Goal: Transaction & Acquisition: Obtain resource

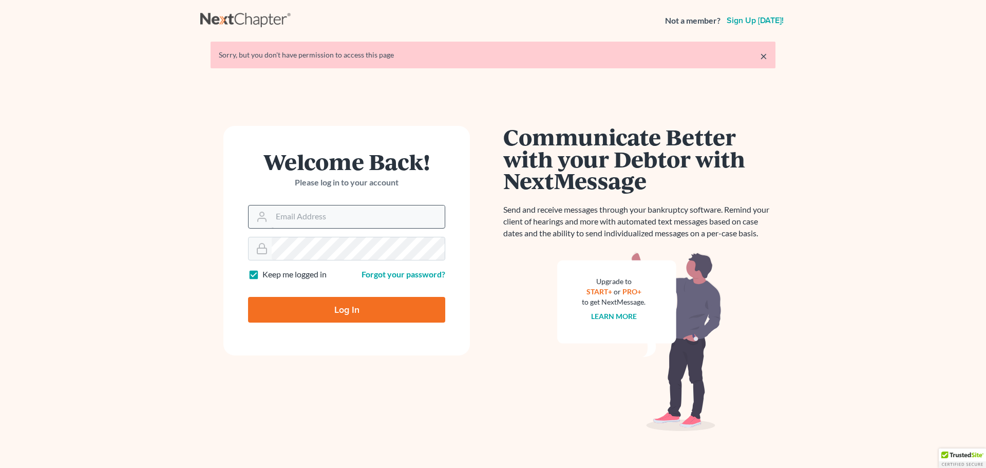
click at [293, 221] on input "Email Address" at bounding box center [358, 216] width 173 height 23
type input "[PERSON_NAME][EMAIL_ADDRESS][PERSON_NAME][DOMAIN_NAME]"
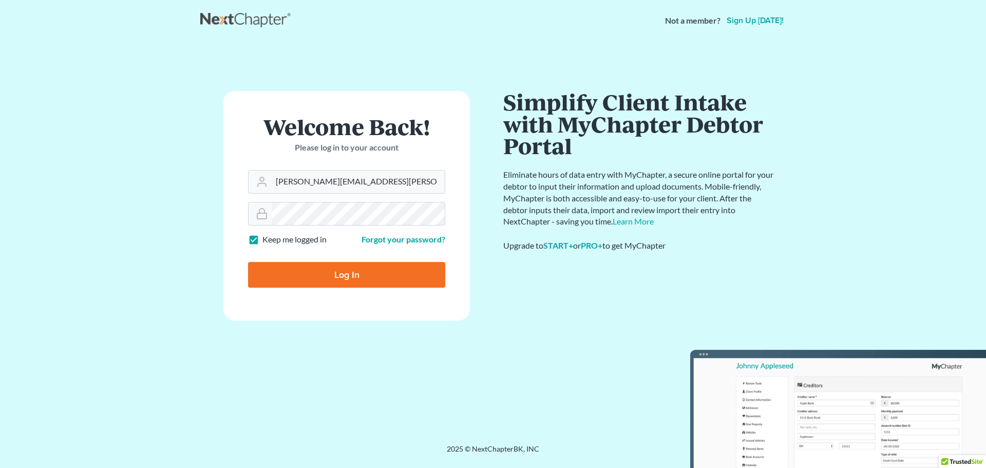
click at [356, 276] on input "Log In" at bounding box center [346, 275] width 197 height 26
type input "Thinking..."
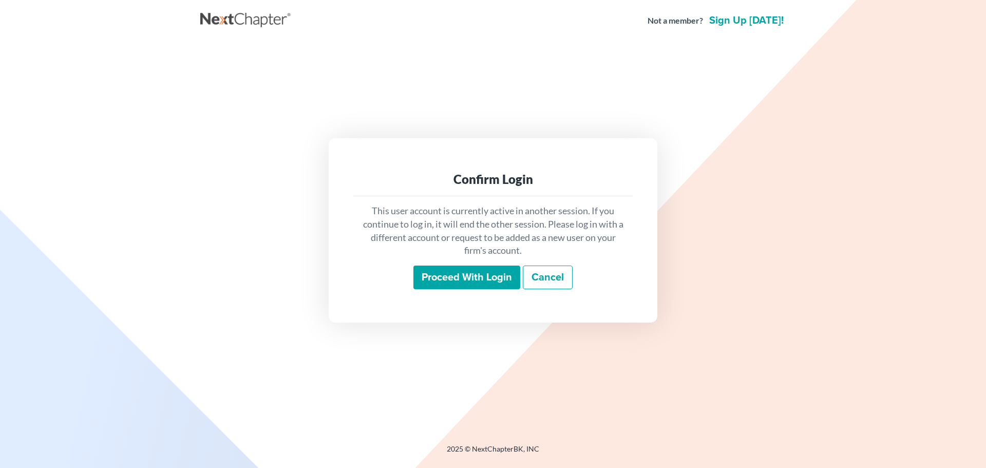
click at [494, 273] on input "Proceed with login" at bounding box center [466, 277] width 107 height 24
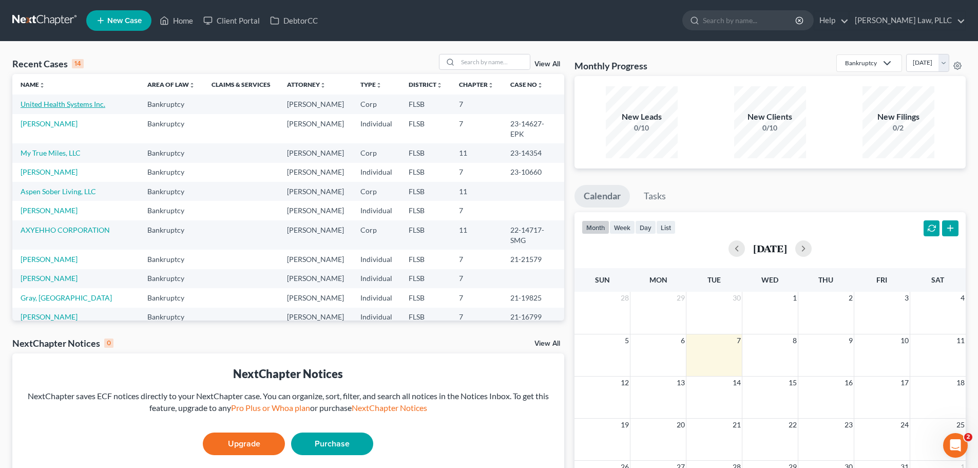
click at [76, 107] on link "United Health Systems Inc." at bounding box center [63, 104] width 85 height 9
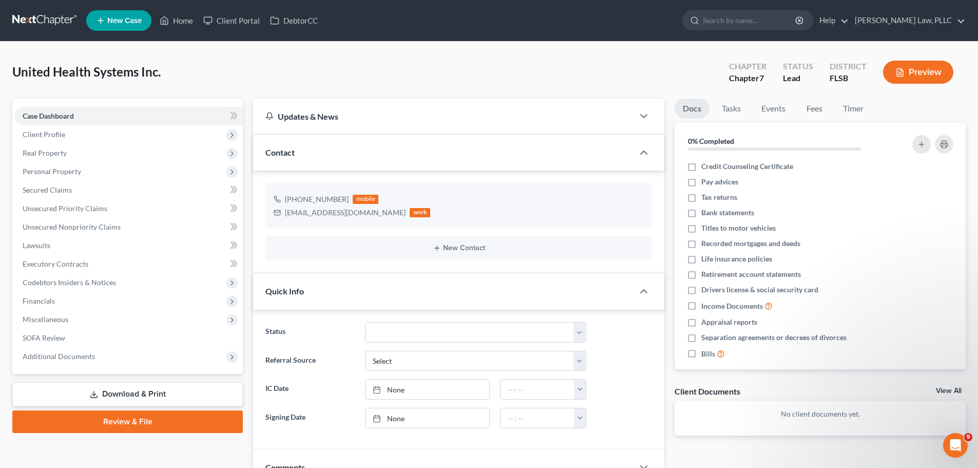
click at [159, 394] on link "Download & Print" at bounding box center [127, 394] width 231 height 24
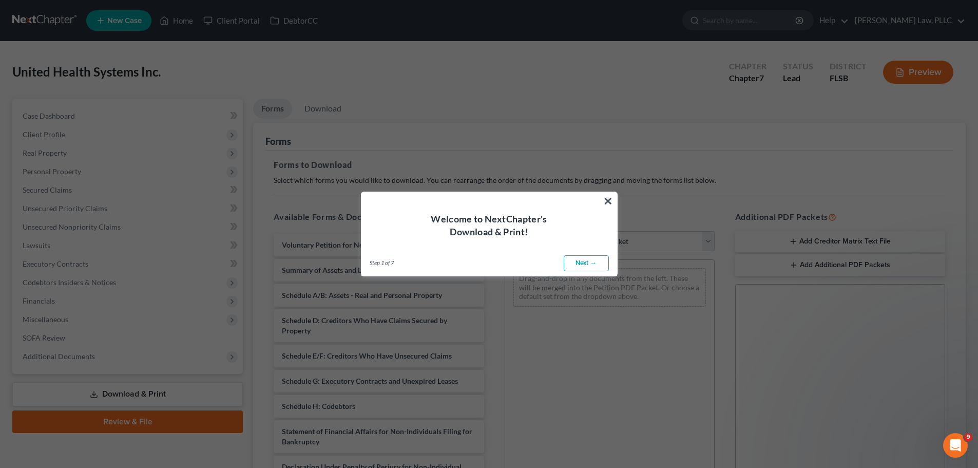
click at [593, 262] on link "Next →" at bounding box center [586, 263] width 45 height 16
select select "0"
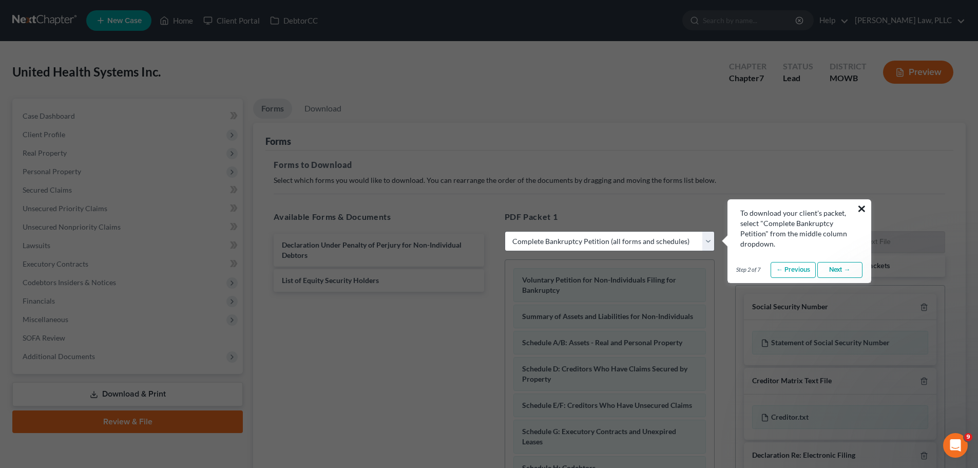
click at [862, 207] on button "×" at bounding box center [862, 208] width 10 height 16
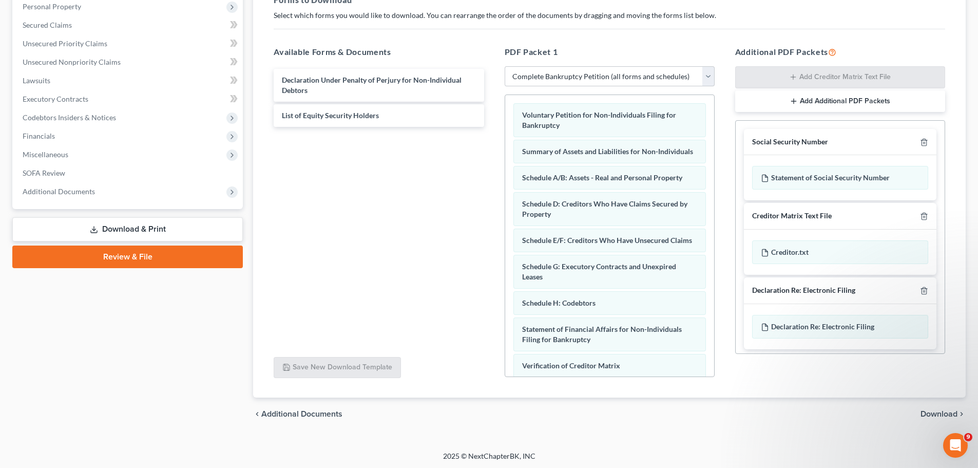
scroll to position [166, 0]
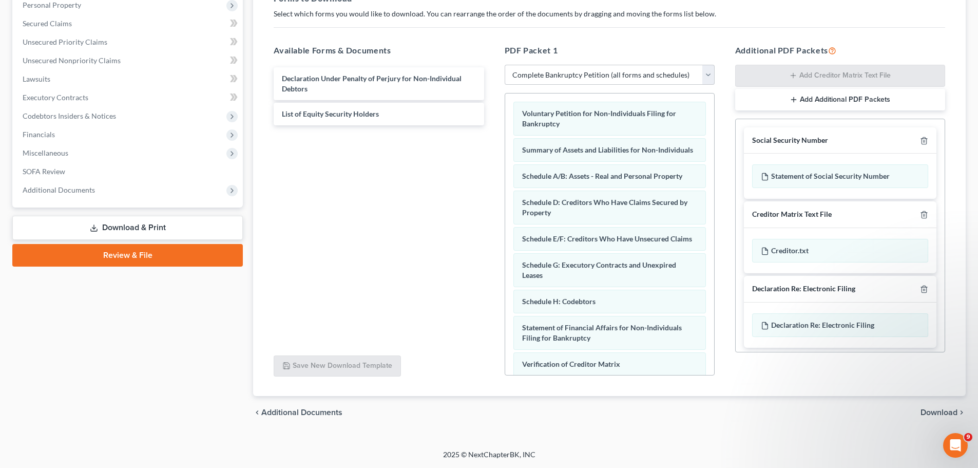
click at [947, 414] on span "Download" at bounding box center [938, 412] width 37 height 8
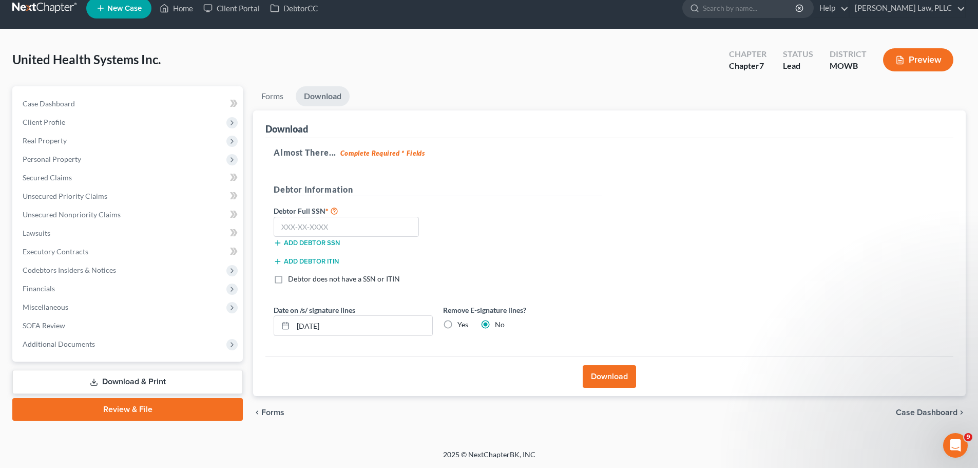
scroll to position [12, 0]
click at [288, 278] on label "Debtor does not have a SSN or ITIN" at bounding box center [344, 279] width 112 height 10
click at [292, 278] on input "Debtor does not have a SSN or ITIN" at bounding box center [295, 277] width 7 height 7
checkbox input "true"
click at [457, 323] on label "Yes" at bounding box center [462, 324] width 11 height 10
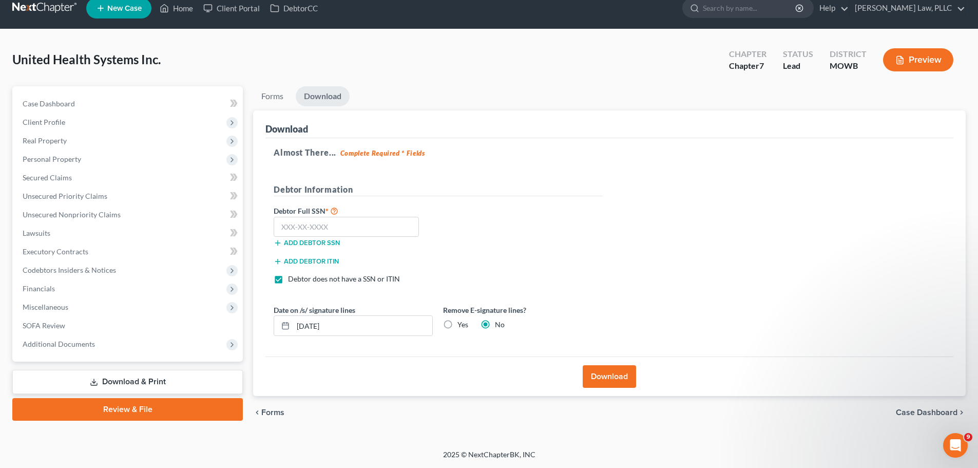
click at [462, 323] on input "Yes" at bounding box center [465, 322] width 7 height 7
radio input "true"
radio input "false"
click at [603, 369] on button "Download" at bounding box center [609, 376] width 53 height 23
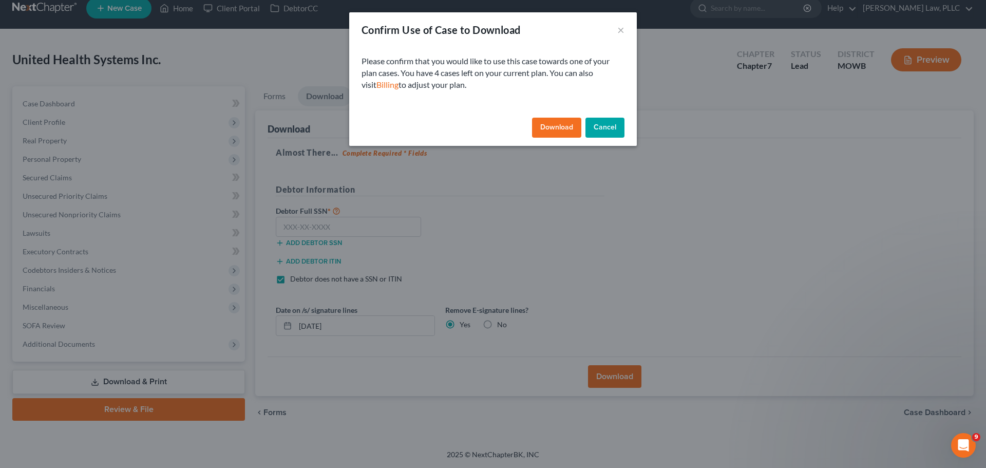
click at [613, 124] on button "Cancel" at bounding box center [604, 128] width 39 height 21
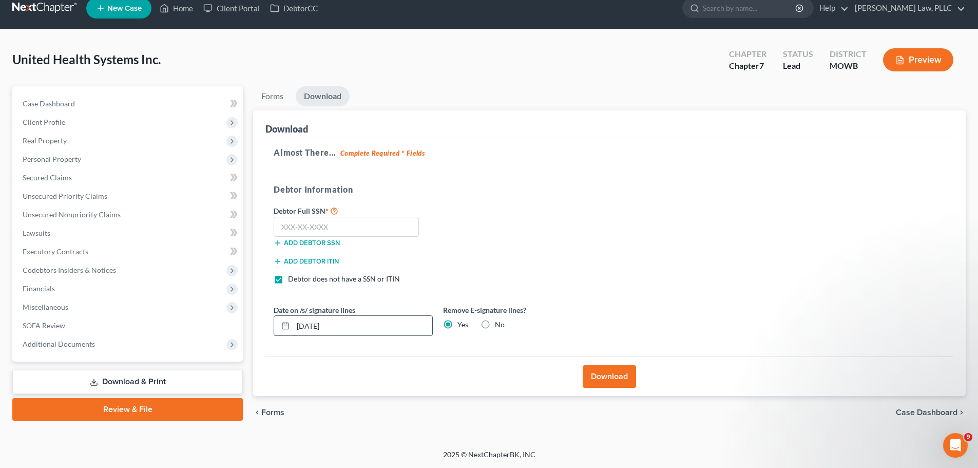
click at [342, 324] on input "10/07/2025" at bounding box center [362, 326] width 139 height 20
click at [391, 330] on input "10/07/2025" at bounding box center [362, 326] width 139 height 20
click at [298, 323] on input "10/07/2025" at bounding box center [362, 326] width 139 height 20
click at [283, 324] on icon at bounding box center [285, 325] width 8 height 8
click at [309, 323] on input "10/07/2025" at bounding box center [362, 326] width 139 height 20
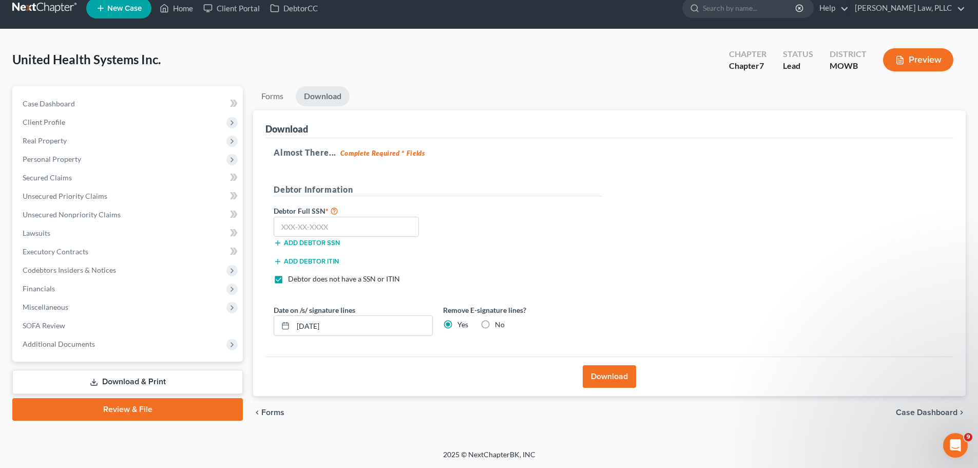
click at [605, 372] on button "Download" at bounding box center [609, 376] width 53 height 23
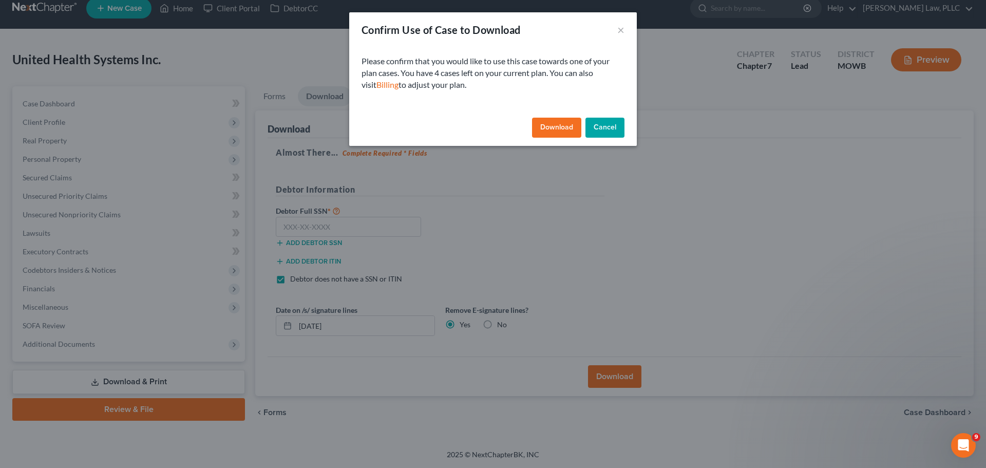
click at [553, 131] on button "Download" at bounding box center [556, 128] width 49 height 21
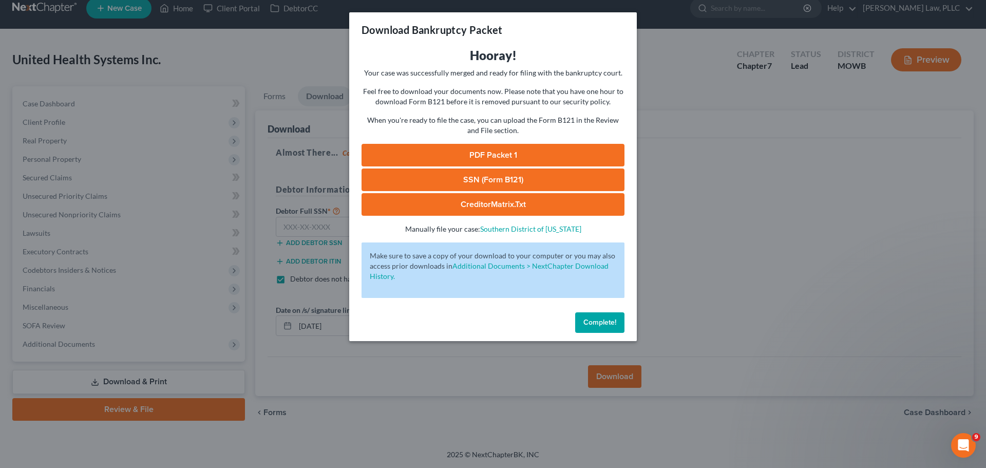
click at [510, 153] on link "PDF Packet 1" at bounding box center [492, 155] width 263 height 23
click at [499, 176] on link "SSN (Form B121)" at bounding box center [492, 179] width 263 height 23
click at [507, 202] on link "CreditorMatrix.txt" at bounding box center [492, 204] width 263 height 23
click at [594, 323] on span "Complete!" at bounding box center [599, 322] width 33 height 9
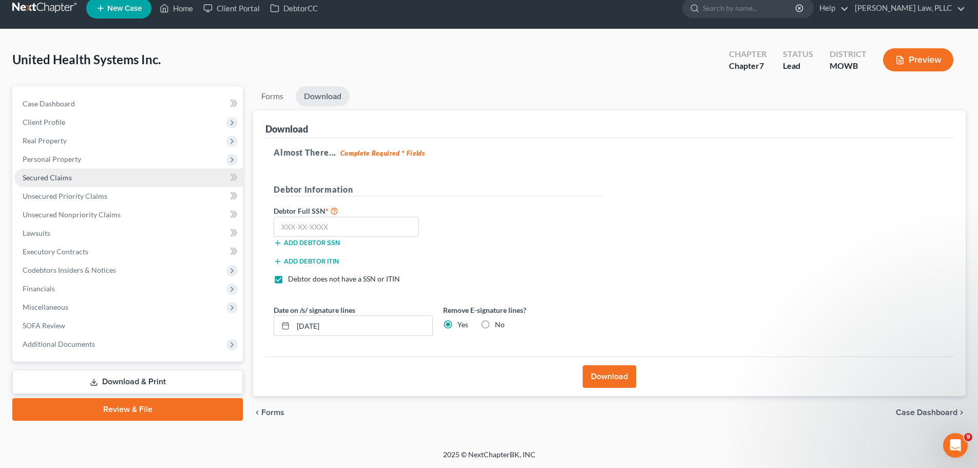
click at [82, 177] on link "Secured Claims" at bounding box center [128, 177] width 228 height 18
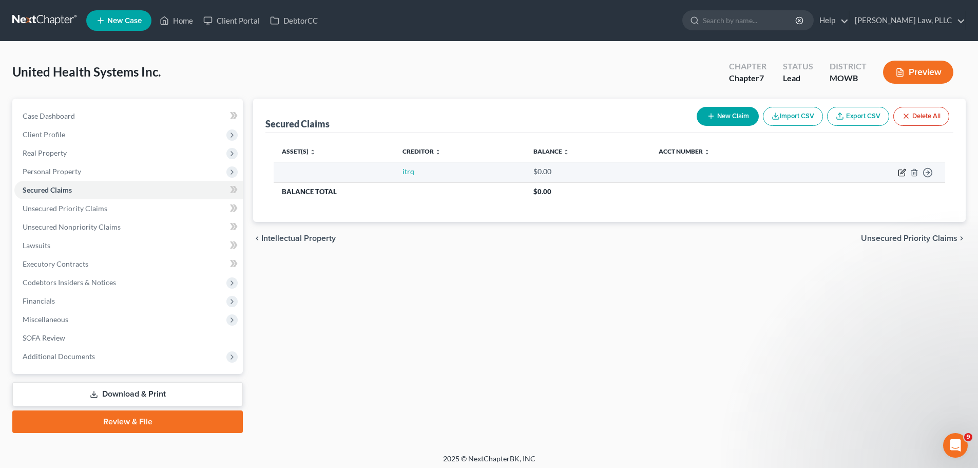
click at [900, 174] on icon "button" at bounding box center [902, 171] width 5 height 5
select select "0"
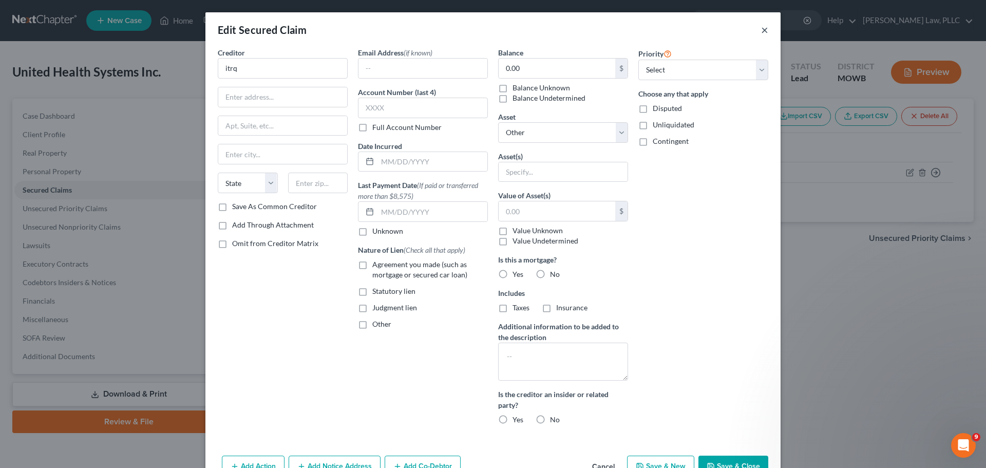
click at [762, 29] on button "×" at bounding box center [764, 30] width 7 height 12
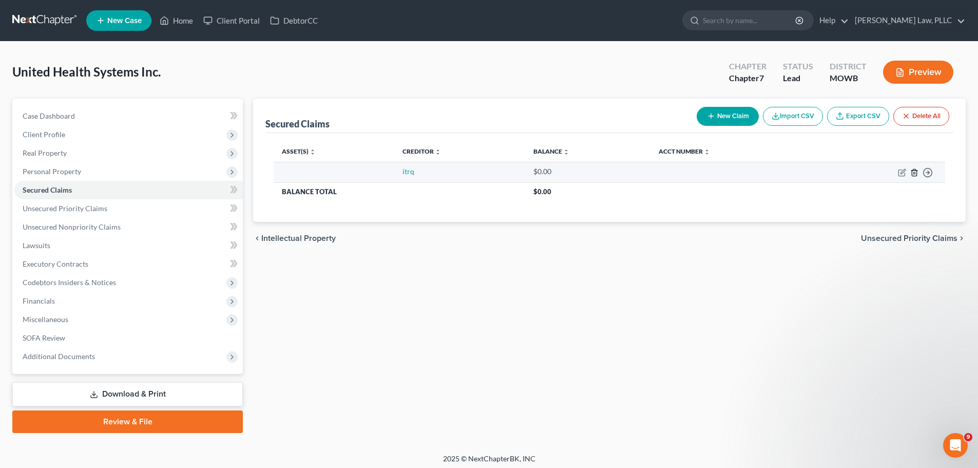
click at [914, 173] on line "button" at bounding box center [914, 173] width 0 height 2
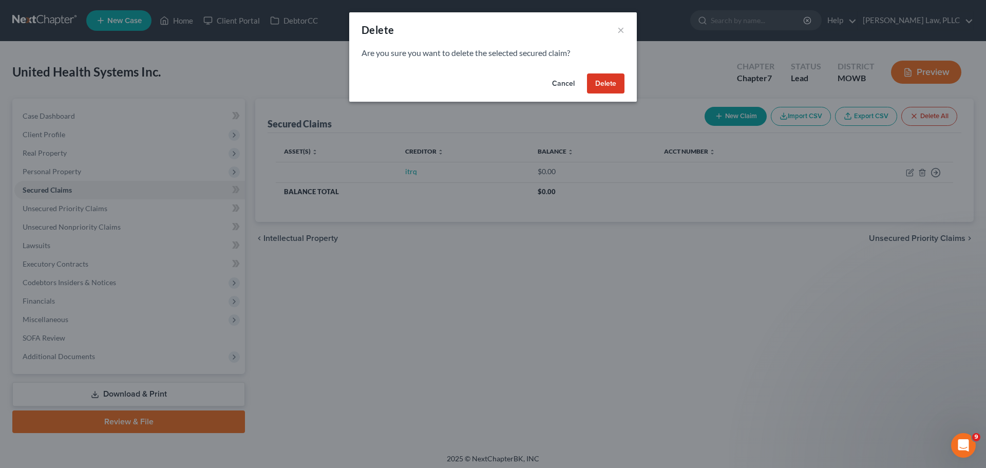
click at [606, 82] on button "Delete" at bounding box center [605, 83] width 37 height 21
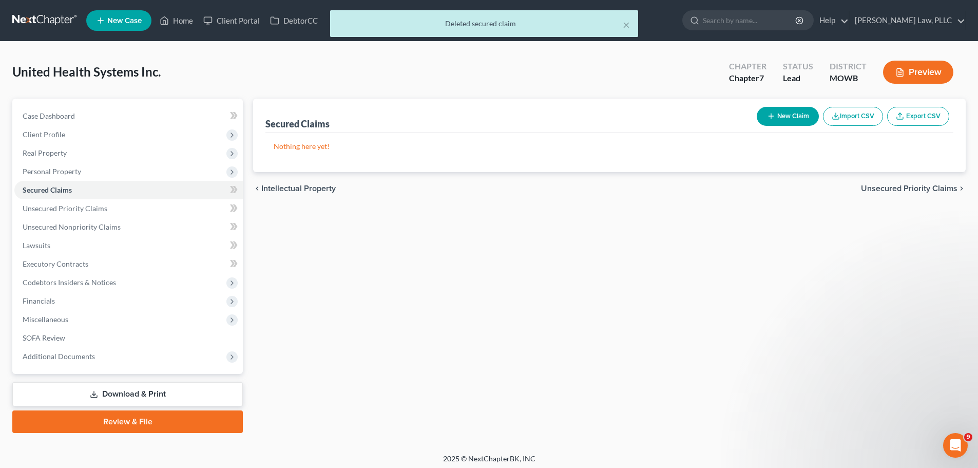
drag, startPoint x: 146, startPoint y: 394, endPoint x: 151, endPoint y: 390, distance: 6.2
click at [146, 394] on link "Download & Print" at bounding box center [127, 394] width 231 height 24
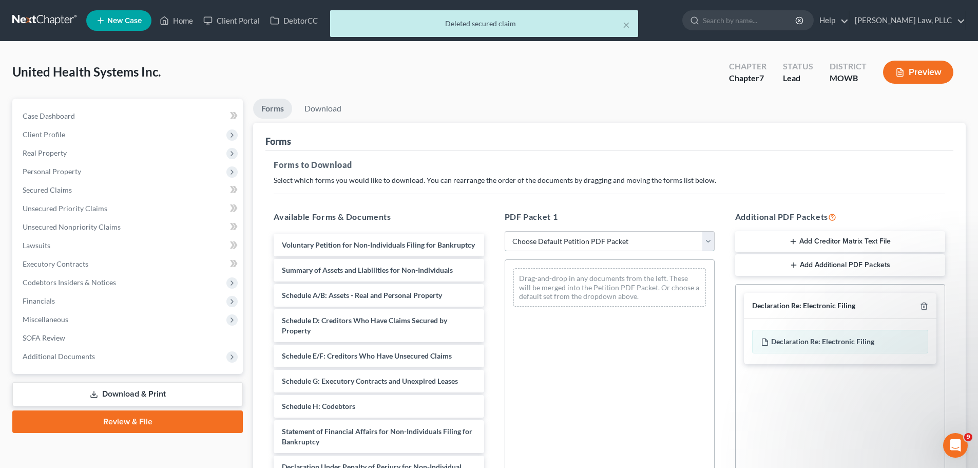
click at [553, 241] on select "Choose Default Petition PDF Packet Complete Bankruptcy Petition (all forms and …" at bounding box center [610, 241] width 210 height 21
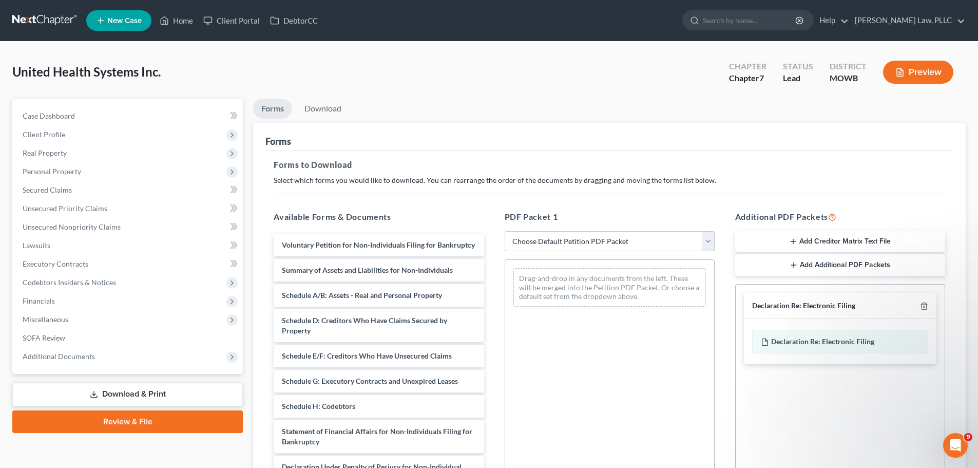
select select "0"
click at [505, 231] on select "Choose Default Petition PDF Packet Complete Bankruptcy Petition (all forms and …" at bounding box center [610, 241] width 210 height 21
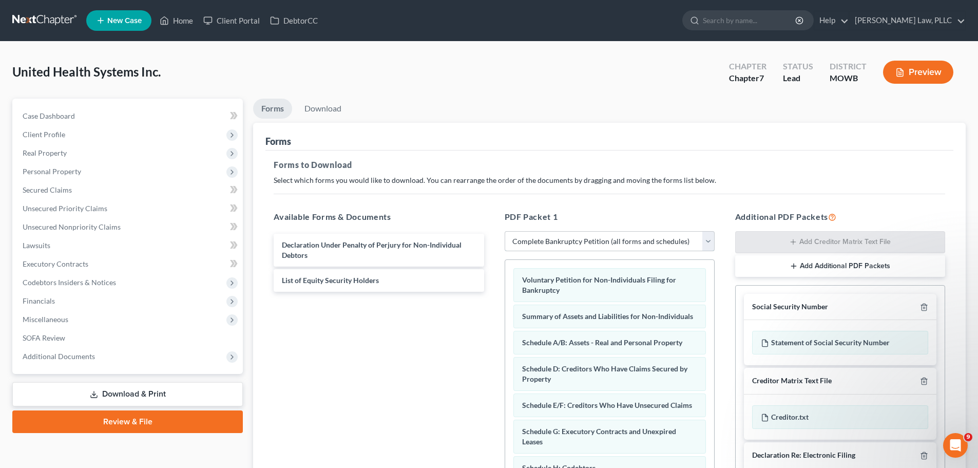
scroll to position [166, 0]
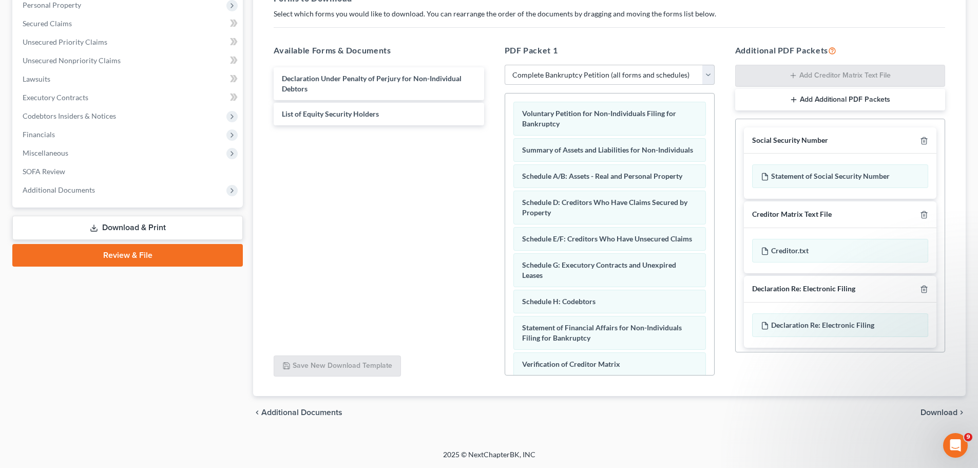
click at [943, 409] on span "Download" at bounding box center [938, 412] width 37 height 8
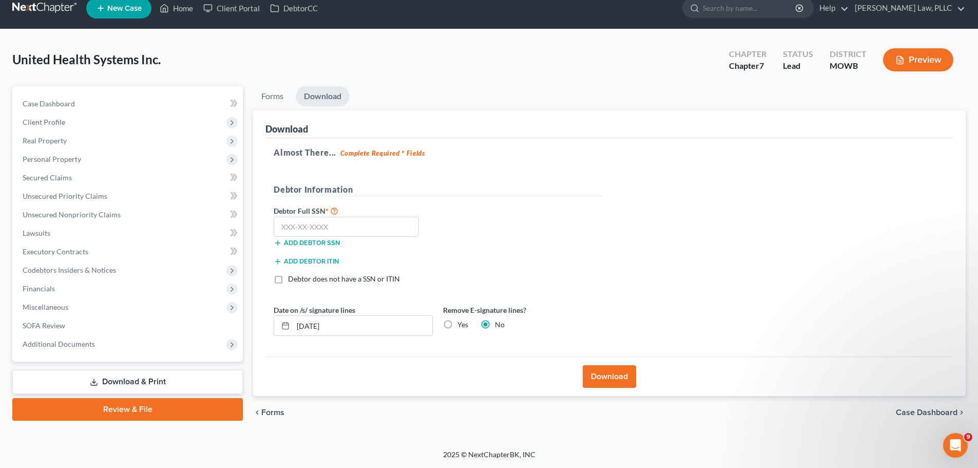
scroll to position [12, 0]
click at [288, 279] on label "Debtor does not have a SSN or ITIN" at bounding box center [344, 279] width 112 height 10
click at [292, 279] on input "Debtor does not have a SSN or ITIN" at bounding box center [295, 277] width 7 height 7
checkbox input "true"
click at [457, 325] on label "Yes" at bounding box center [462, 324] width 11 height 10
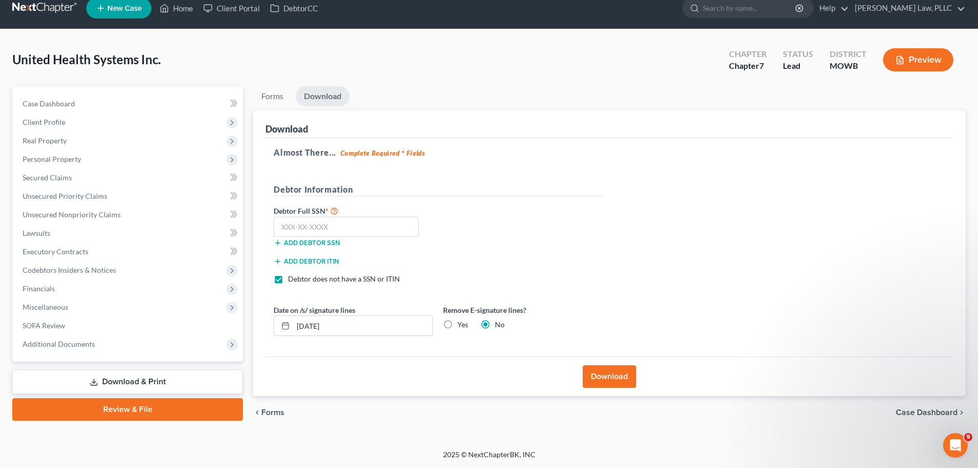
click at [462, 325] on input "Yes" at bounding box center [465, 322] width 7 height 7
radio input "true"
radio input "false"
click at [616, 377] on button "Download" at bounding box center [609, 376] width 53 height 23
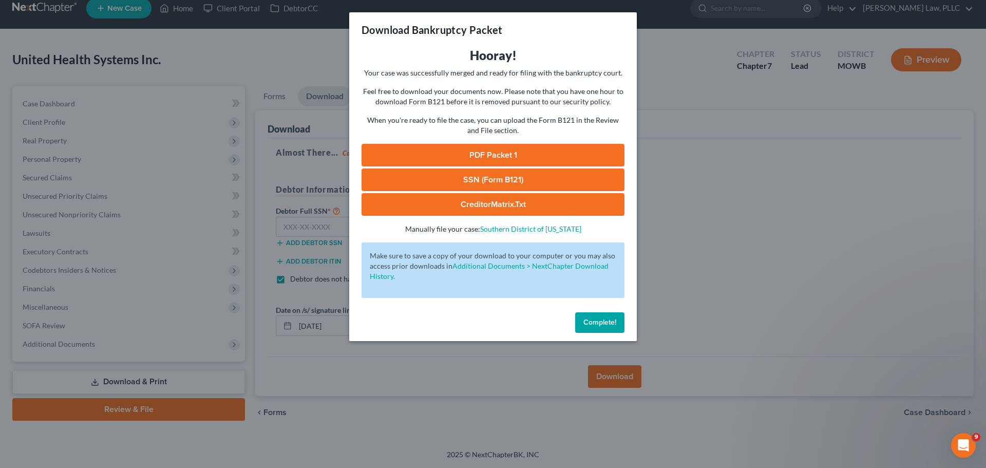
click at [560, 153] on link "PDF Packet 1" at bounding box center [492, 155] width 263 height 23
click at [498, 203] on link "CreditorMatrix.txt" at bounding box center [492, 204] width 263 height 23
click at [515, 149] on link "PDF Packet 1" at bounding box center [492, 155] width 263 height 23
drag, startPoint x: 598, startPoint y: 326, endPoint x: 670, endPoint y: 265, distance: 94.7
click at [598, 325] on span "Complete!" at bounding box center [599, 322] width 33 height 9
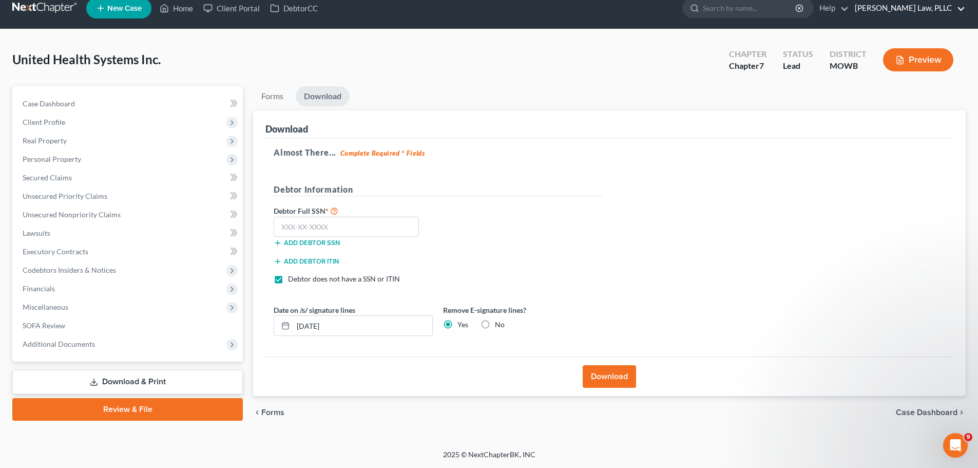
click at [946, 7] on link "Breuer Law, PLLC" at bounding box center [908, 8] width 116 height 18
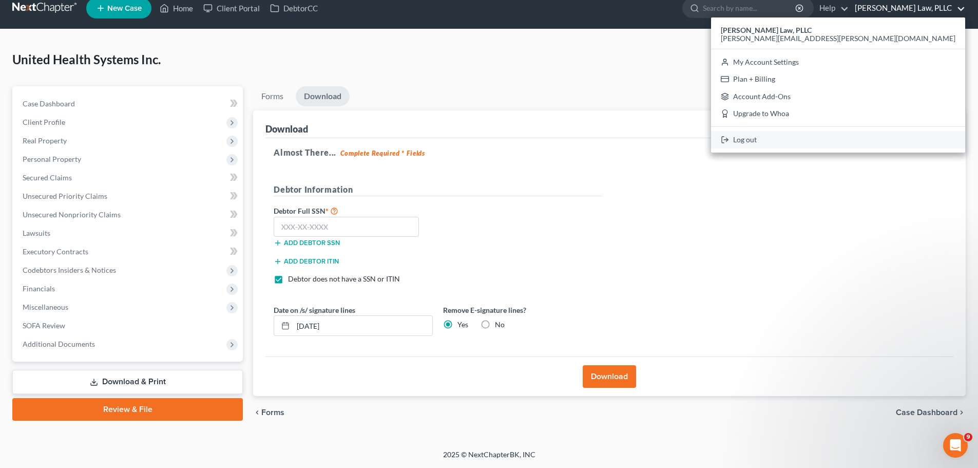
click at [895, 144] on link "Log out" at bounding box center [838, 139] width 254 height 17
